Goal: Task Accomplishment & Management: Manage account settings

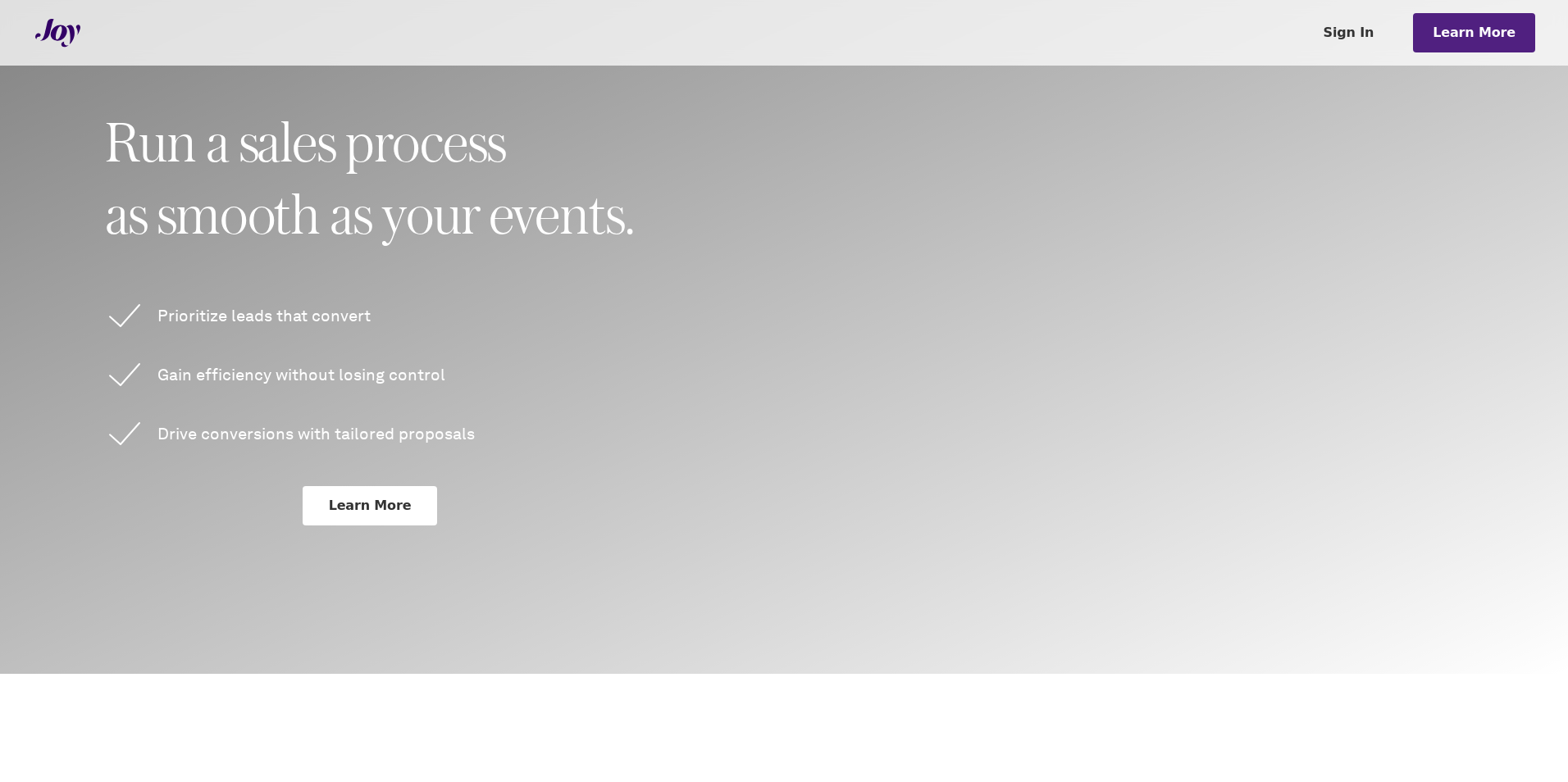
scroll to position [246, 0]
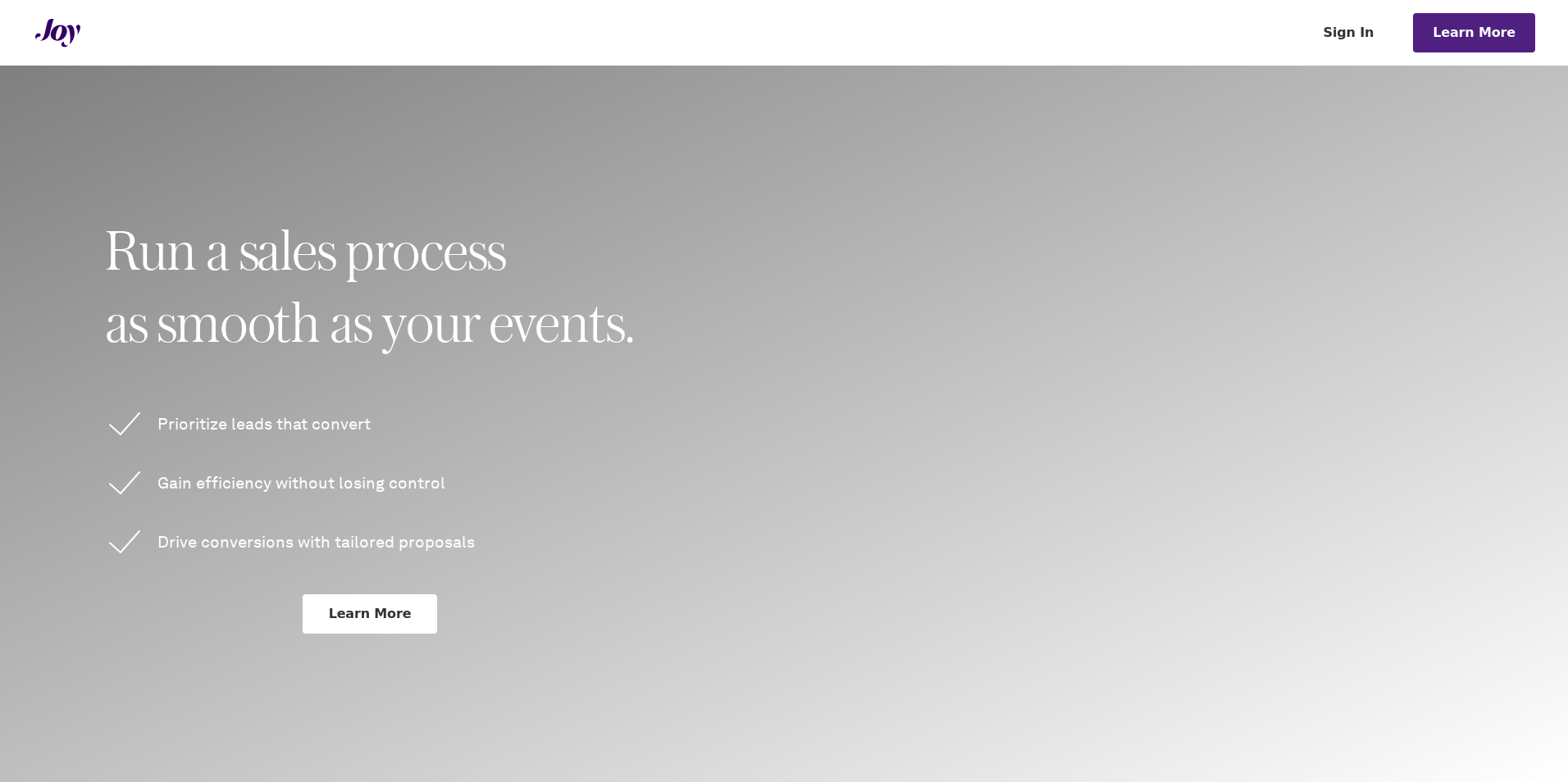
click at [1348, 29] on link "Sign In" at bounding box center [1349, 33] width 90 height 40
